Goal: Navigation & Orientation: Find specific page/section

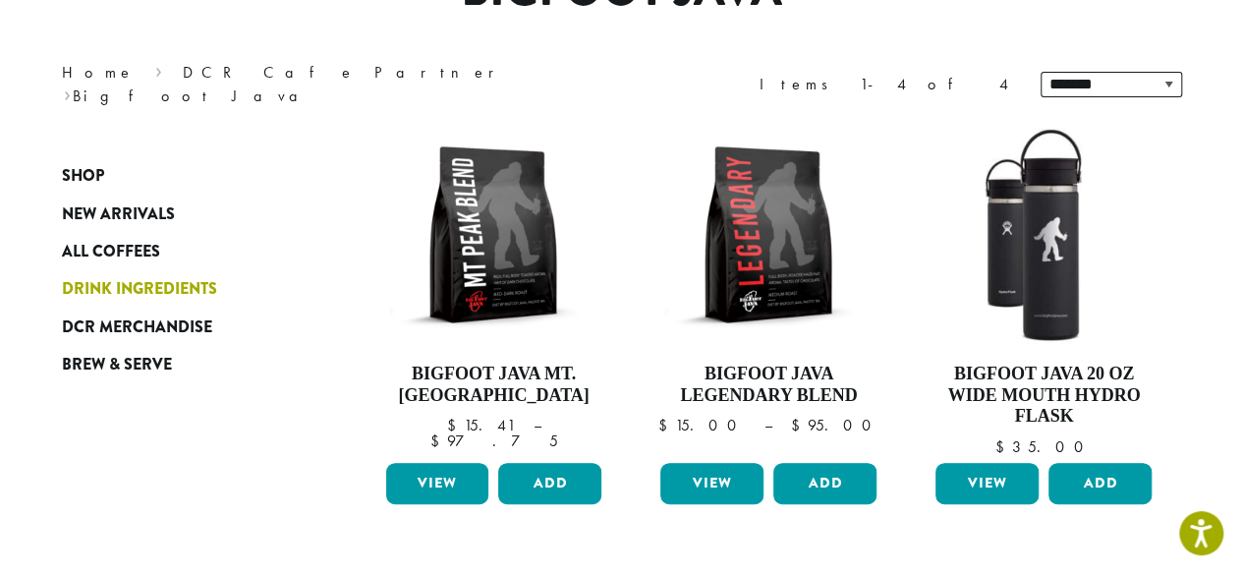
click at [192, 286] on span "Drink Ingredients" at bounding box center [139, 289] width 155 height 25
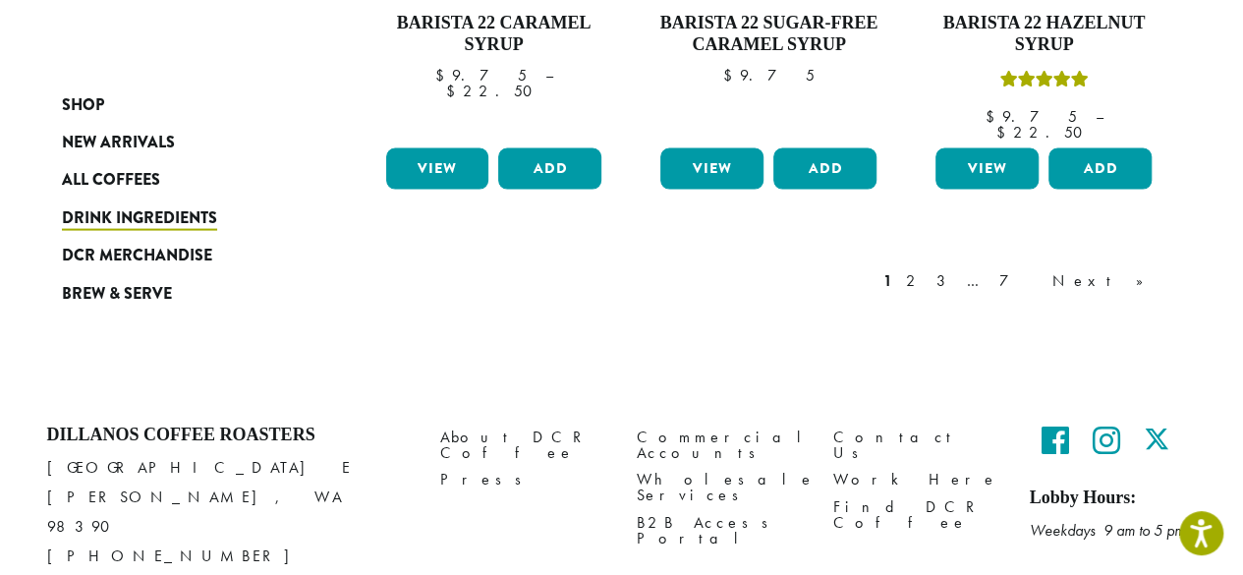
scroll to position [1954, 0]
